Goal: Task Accomplishment & Management: Use online tool/utility

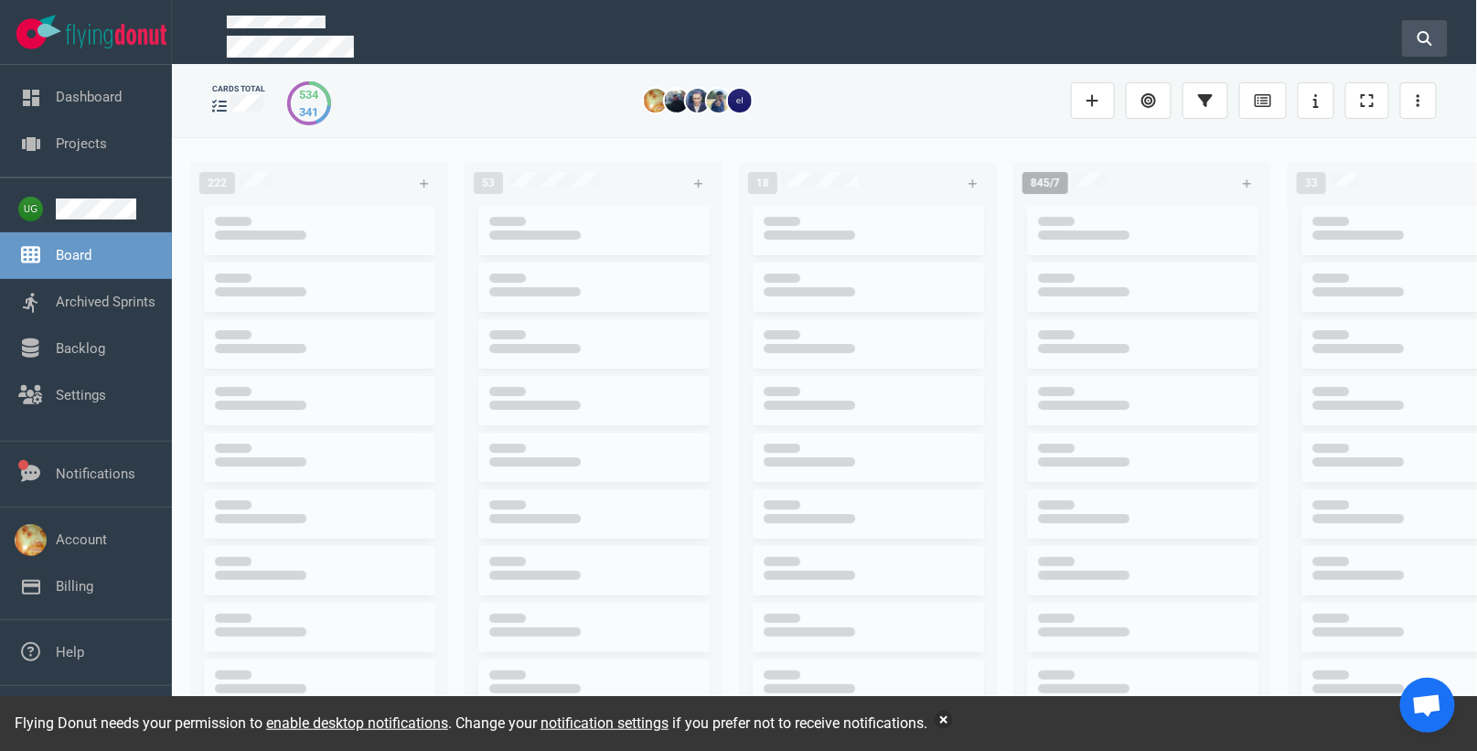
click at [1437, 27] on button at bounding box center [1425, 38] width 46 height 37
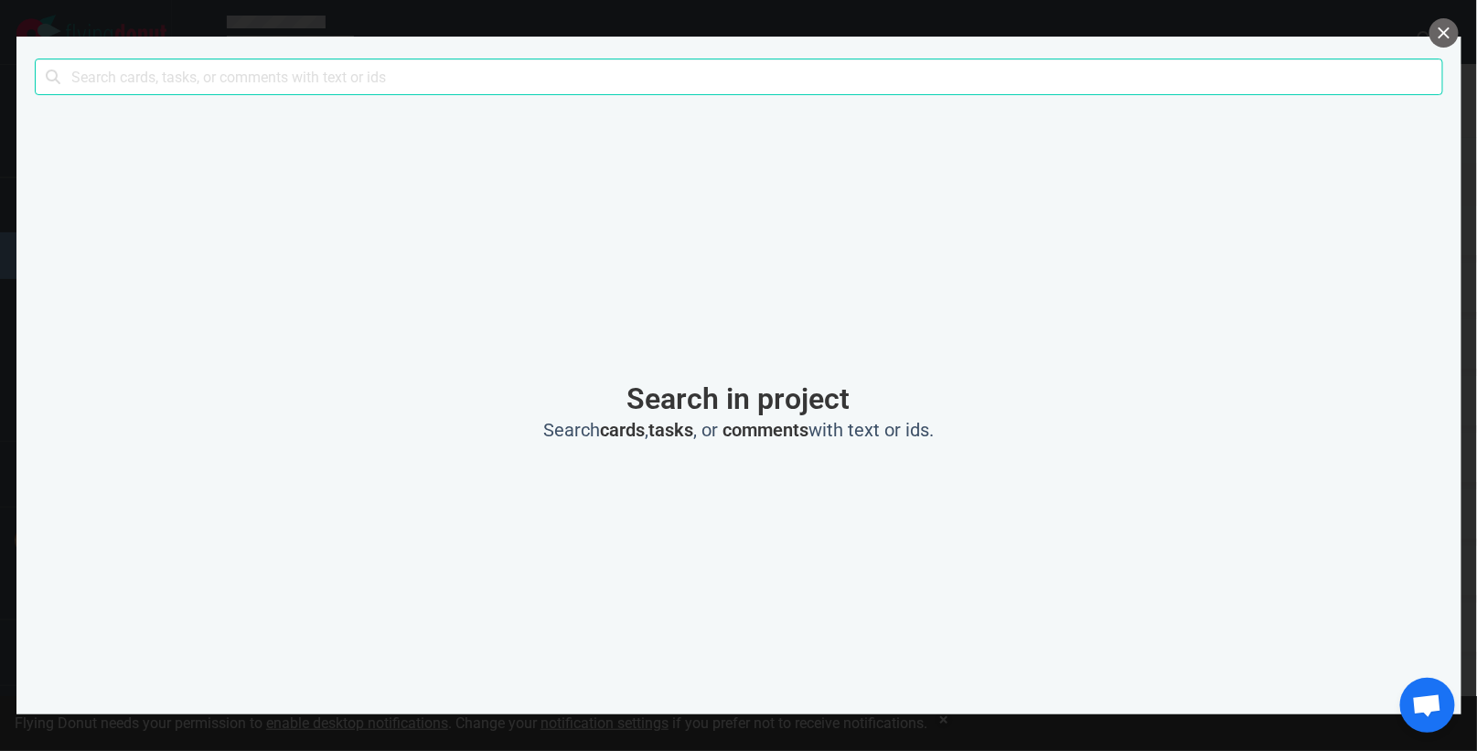
click at [1030, 75] on input "text" at bounding box center [739, 77] width 1408 height 37
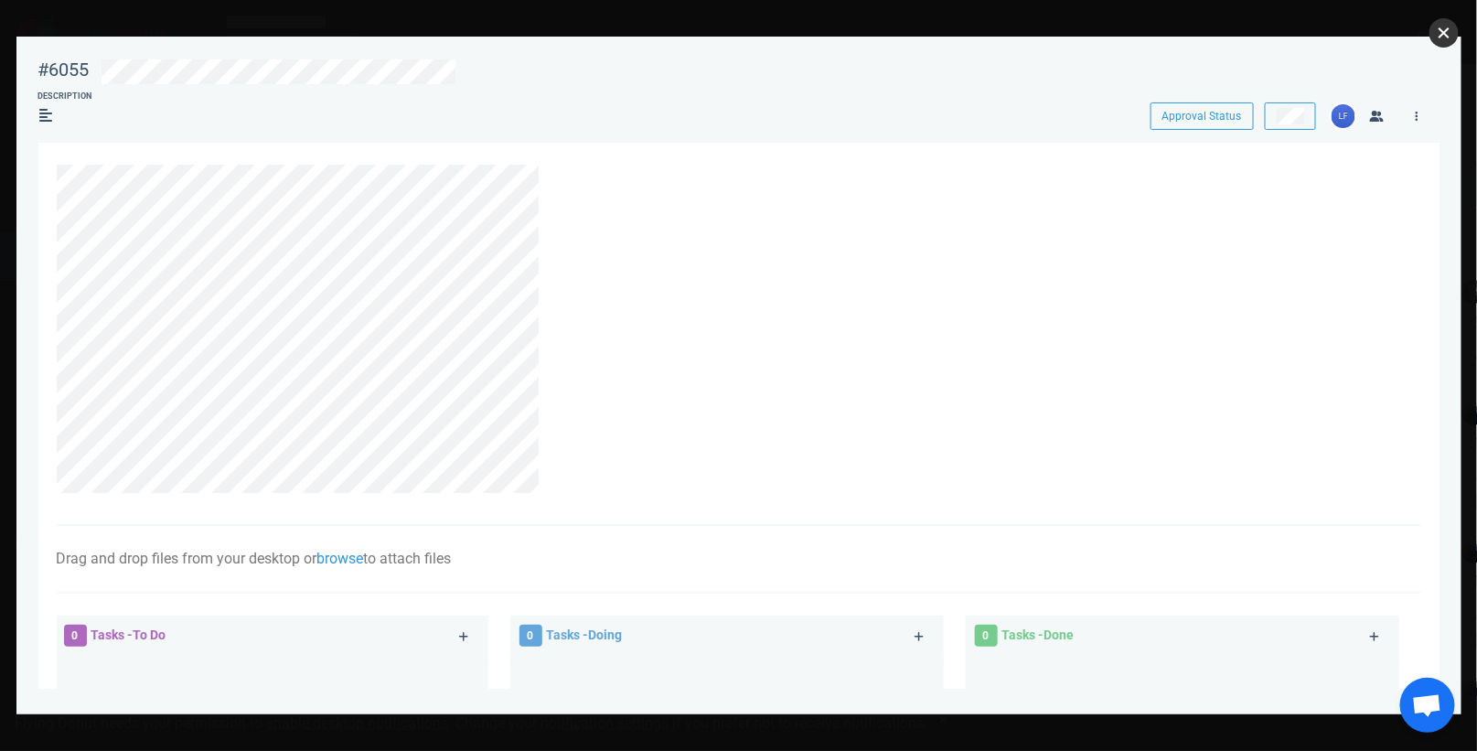
click at [1453, 37] on button "close" at bounding box center [1443, 32] width 29 height 29
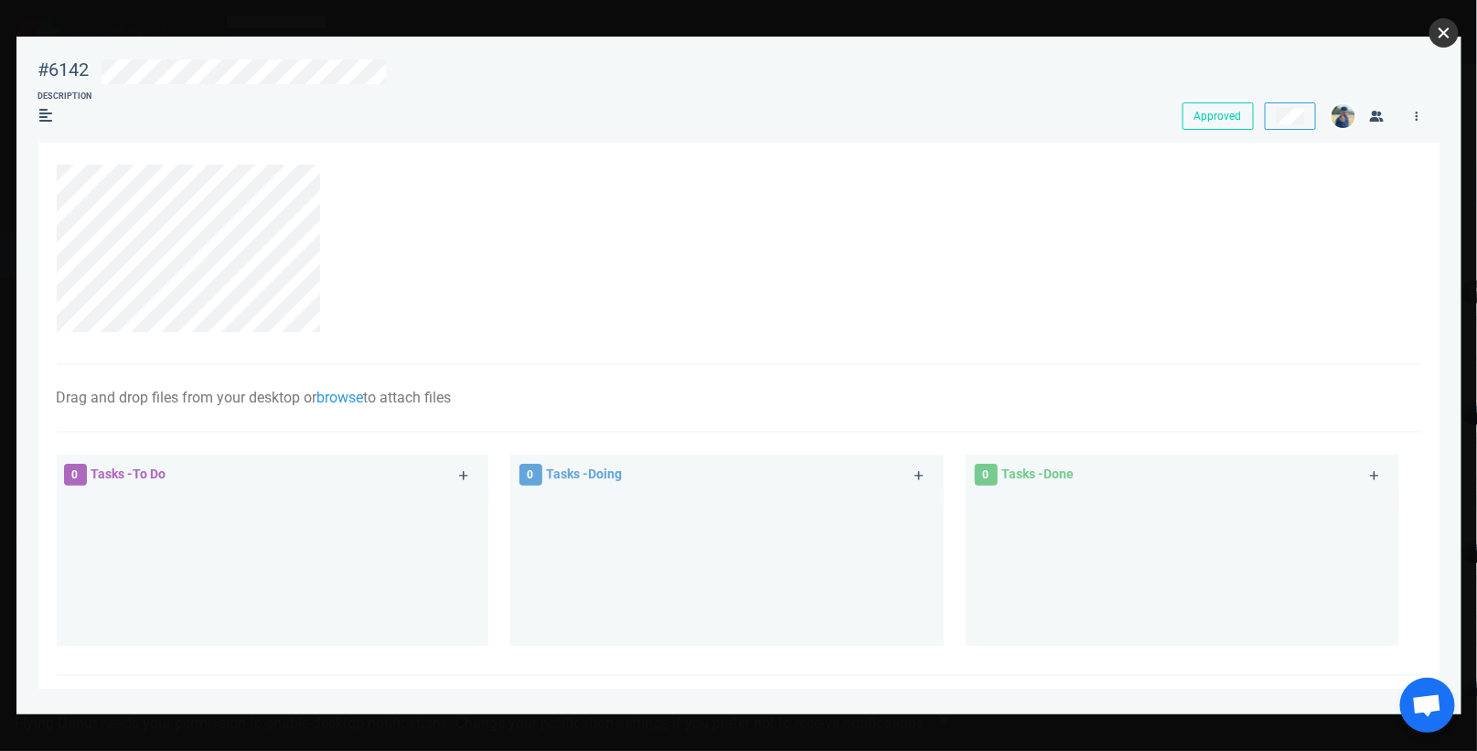
click at [1448, 36] on button "close" at bounding box center [1443, 32] width 29 height 29
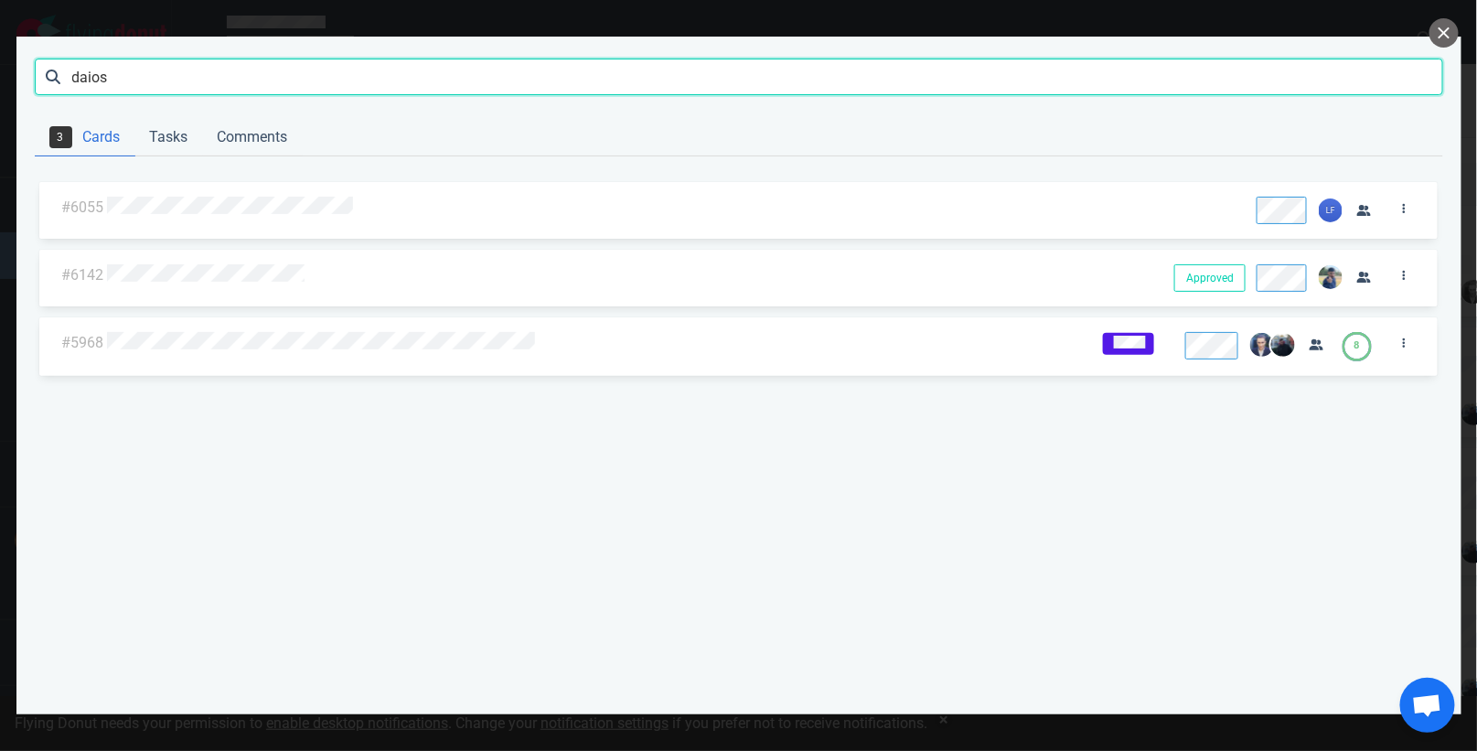
click at [431, 80] on input "daios" at bounding box center [739, 77] width 1408 height 37
type input "dai"
click button "Search" at bounding box center [0, 0] width 0 height 0
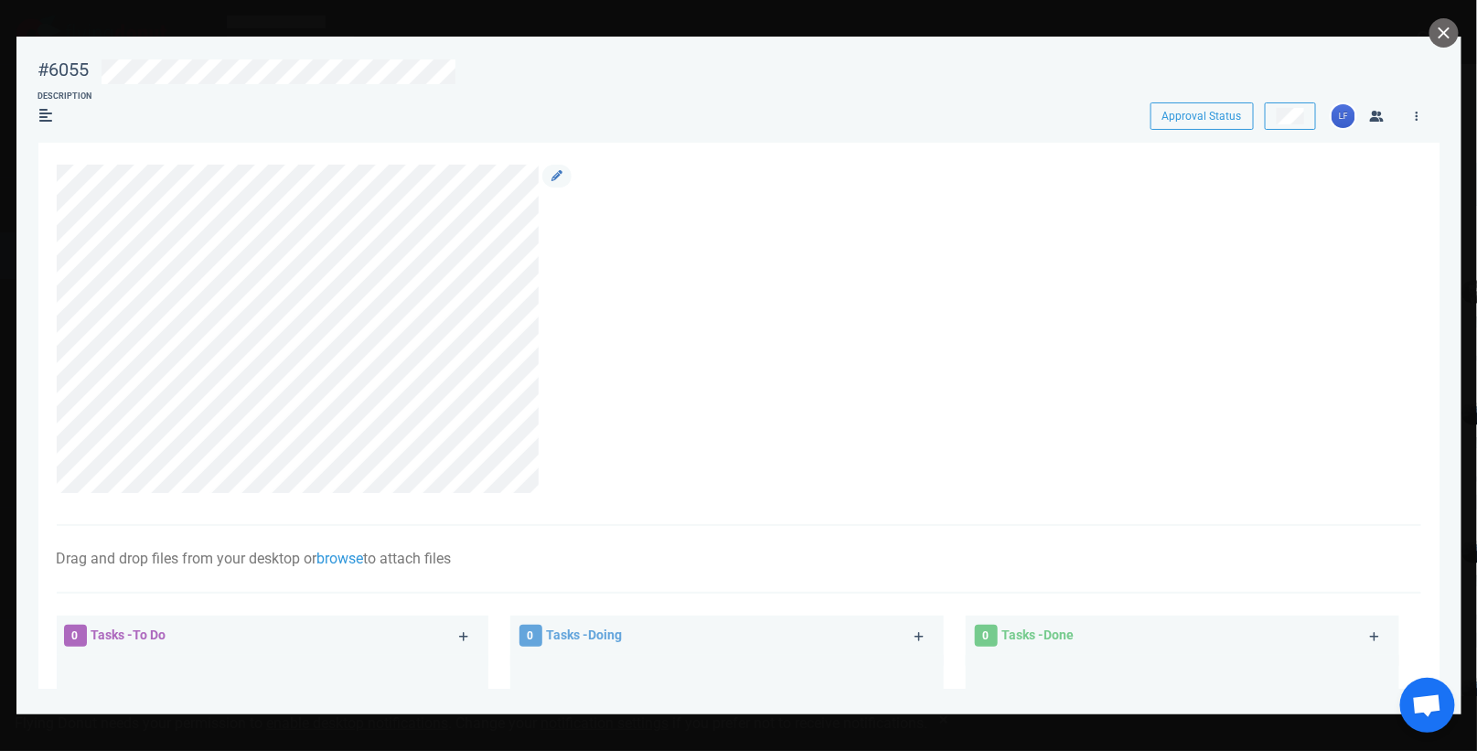
click at [582, 217] on div at bounding box center [729, 329] width 1344 height 329
click at [1436, 41] on button "close" at bounding box center [1443, 32] width 29 height 29
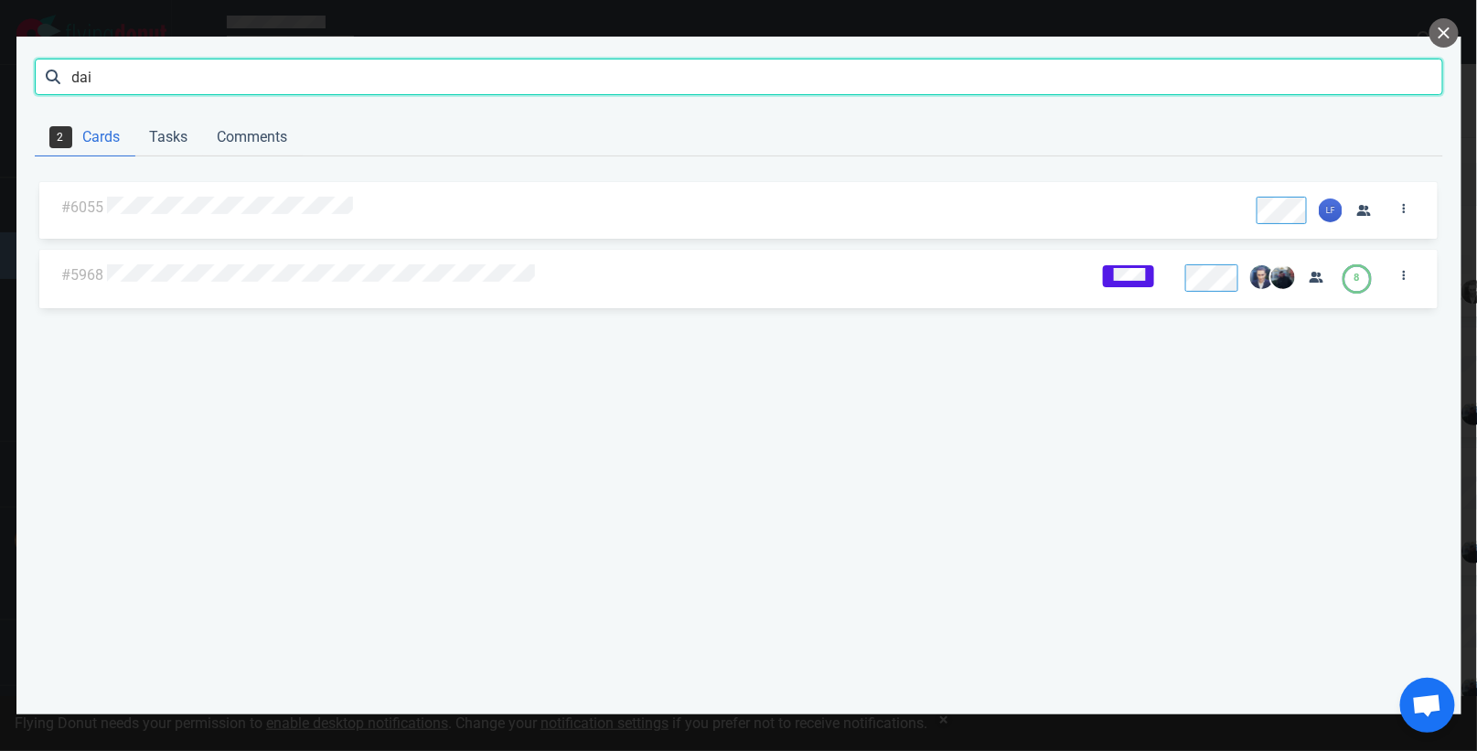
click at [624, 80] on input "dai" at bounding box center [739, 77] width 1408 height 37
